Goal: Transaction & Acquisition: Purchase product/service

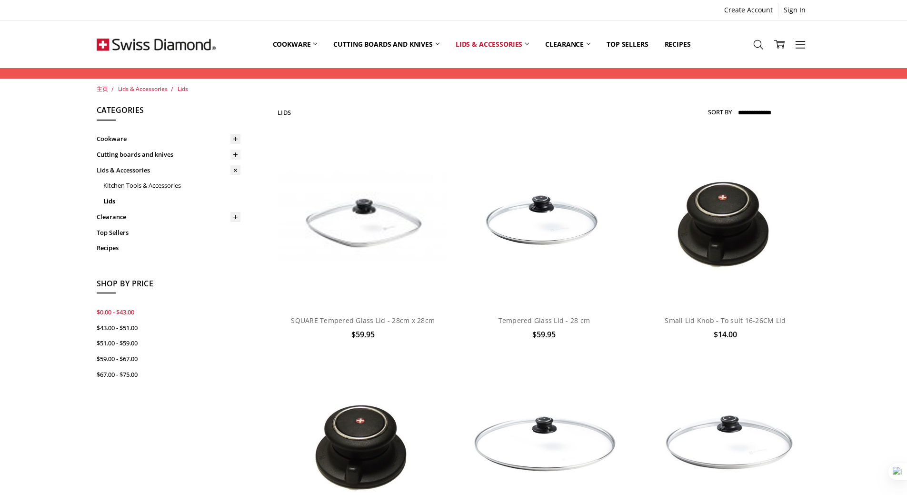
click at [133, 304] on link "$0.00 - $43.00" at bounding box center [169, 312] width 144 height 16
